Goal: Task Accomplishment & Management: Use online tool/utility

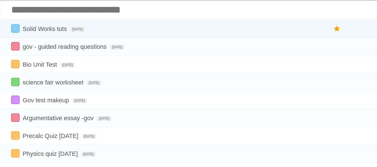
scroll to position [27, 0]
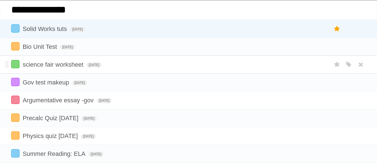
click at [92, 10] on input "**********" at bounding box center [188, 10] width 377 height 20
type input "**********"
click at [61, 45] on span "[DATE]" at bounding box center [67, 47] width 15 height 5
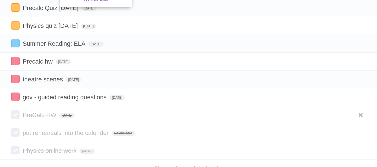
scroll to position [136, 0]
click at [15, 101] on label at bounding box center [15, 97] width 8 height 8
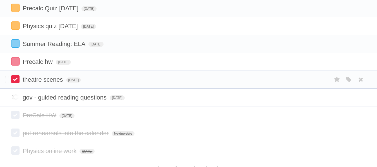
click at [17, 83] on label at bounding box center [15, 79] width 8 height 8
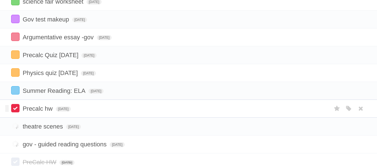
scroll to position [89, 0]
click at [16, 110] on label at bounding box center [15, 109] width 8 height 8
click at [16, 92] on label at bounding box center [15, 91] width 8 height 8
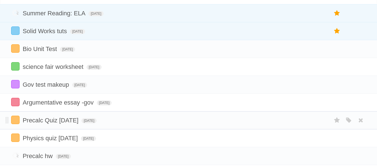
scroll to position [32, 0]
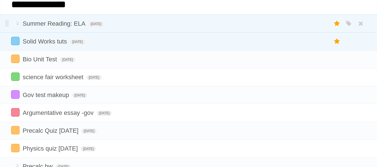
click at [14, 25] on label at bounding box center [15, 23] width 8 height 8
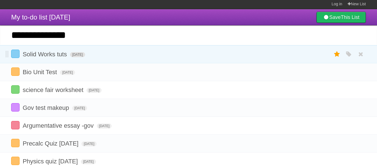
scroll to position [0, 0]
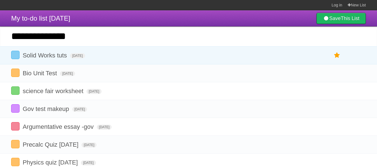
click at [78, 35] on input "**********" at bounding box center [188, 37] width 377 height 20
click input "*********" at bounding box center [0, 0] width 0 height 0
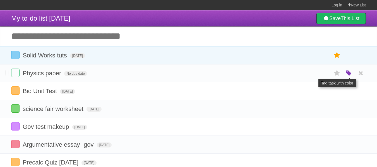
click at [350, 73] on icon "button" at bounding box center [349, 73] width 8 height 7
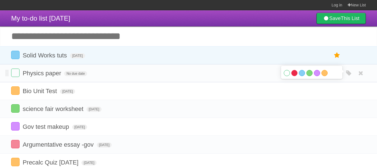
click at [294, 73] on label "Red" at bounding box center [294, 73] width 6 height 6
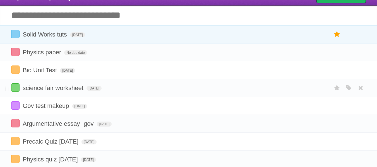
scroll to position [21, 0]
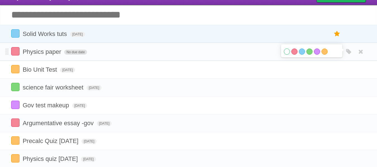
click at [81, 51] on span "No due date" at bounding box center [75, 52] width 23 height 5
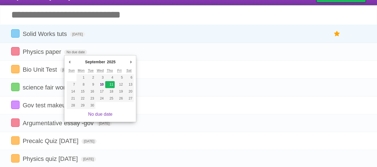
type span "[DATE]"
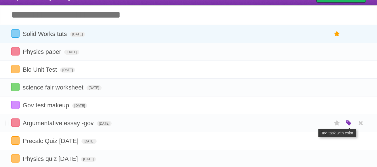
click at [347, 122] on icon "button" at bounding box center [349, 123] width 8 height 7
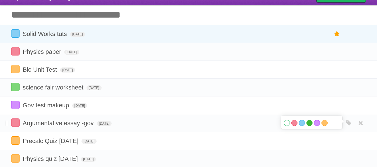
click at [308, 124] on label "Green" at bounding box center [309, 123] width 6 height 6
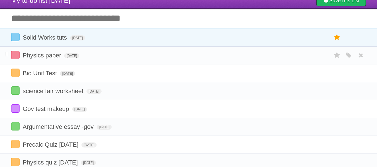
scroll to position [19, 0]
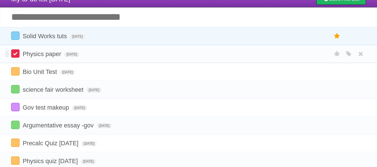
click at [17, 55] on label at bounding box center [15, 53] width 8 height 8
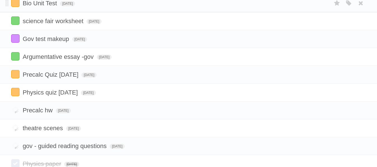
scroll to position [88, 0]
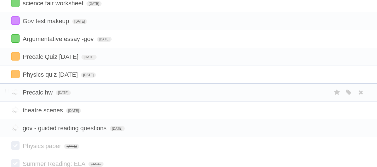
click at [17, 94] on label at bounding box center [15, 92] width 8 height 8
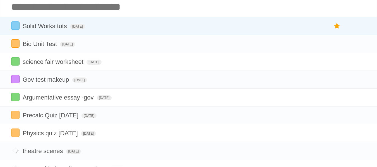
scroll to position [29, 0]
